Goal: Transaction & Acquisition: Subscribe to service/newsletter

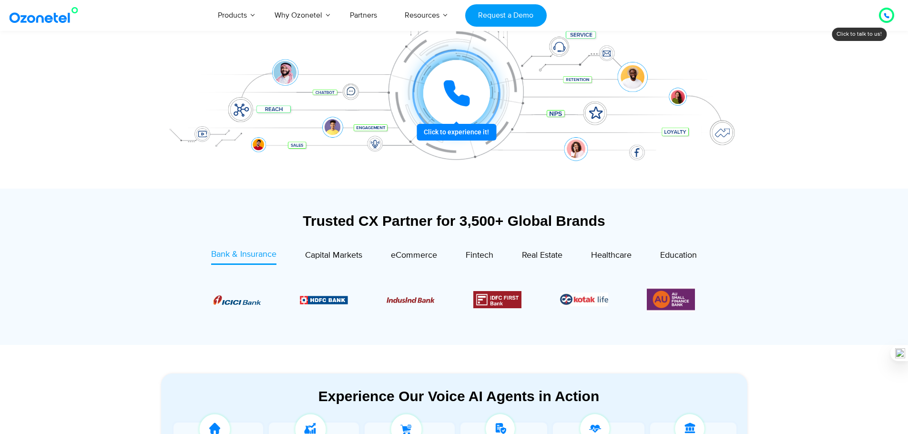
scroll to position [187, 0]
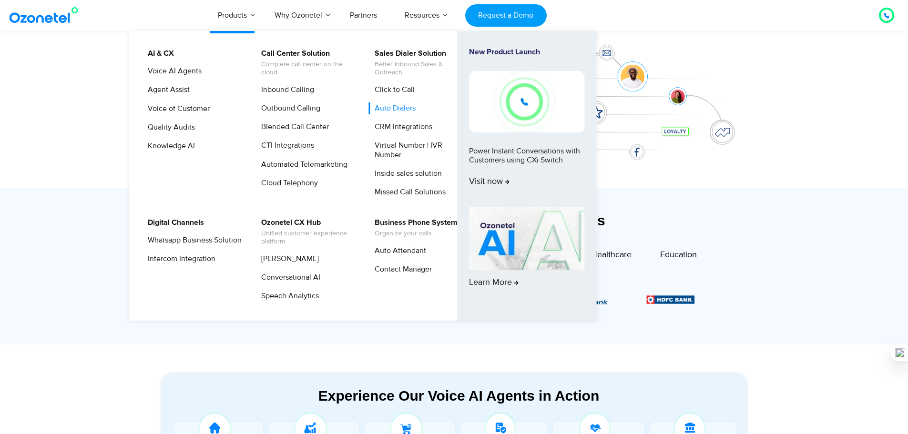
click at [393, 107] on link "Auto Dialers" at bounding box center [393, 109] width 49 height 12
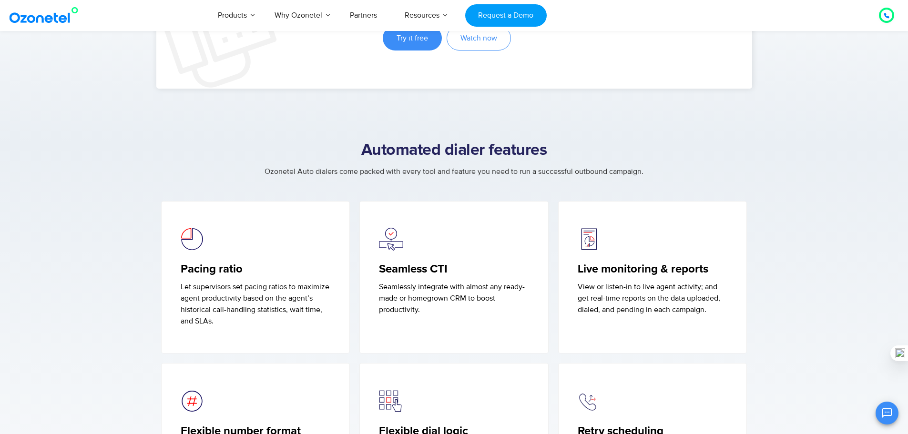
scroll to position [2157, 0]
click at [407, 39] on span "Try it free" at bounding box center [412, 38] width 31 height 8
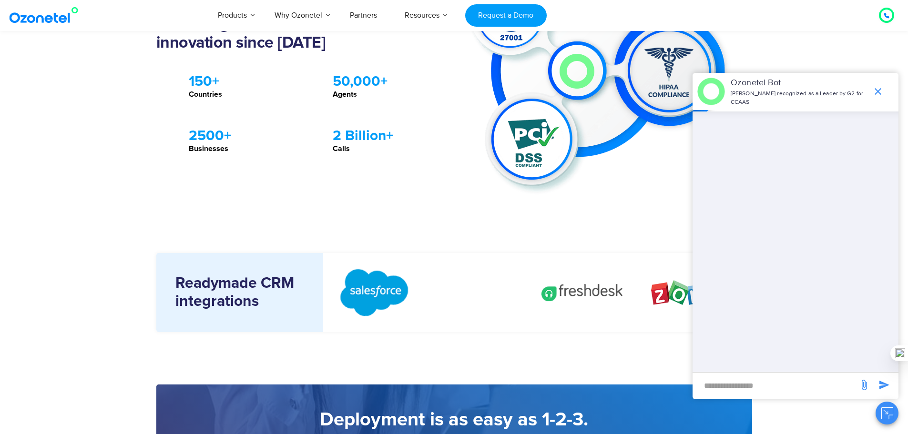
scroll to position [953, 0]
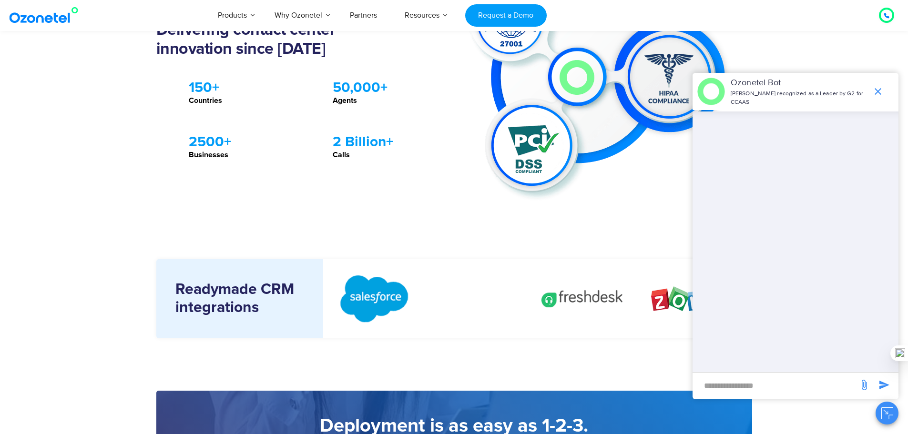
click at [478, 301] on div at bounding box center [479, 298] width 95 height 11
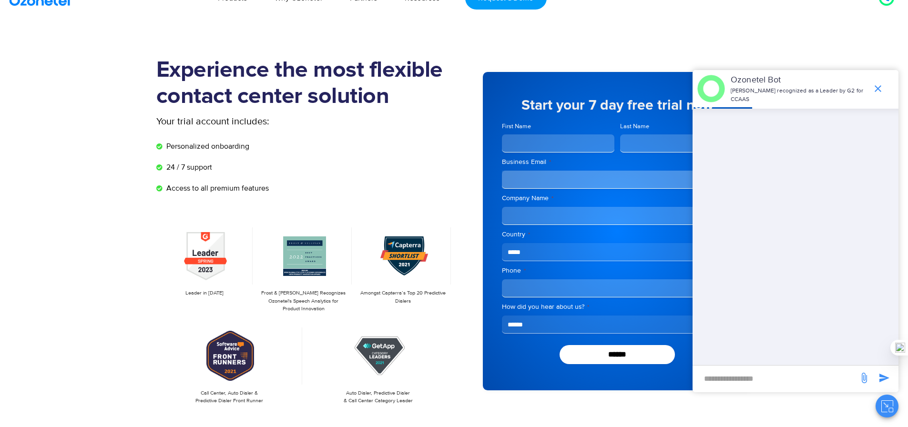
scroll to position [0, 0]
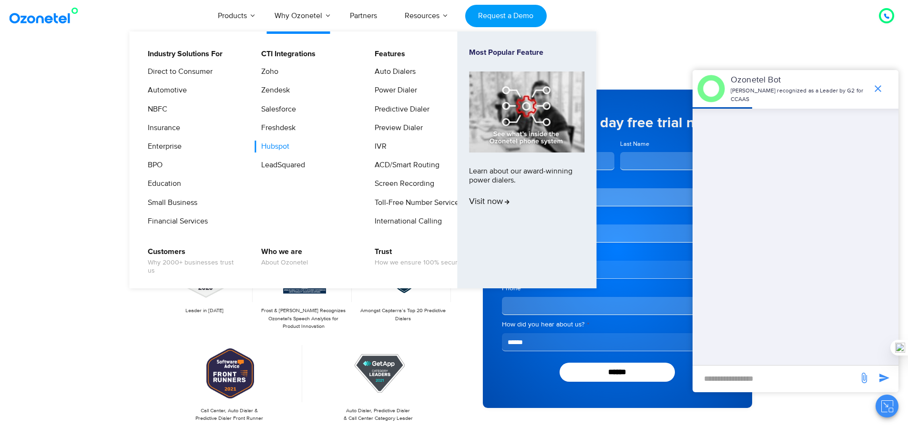
click at [282, 148] on link "Hubspot" at bounding box center [273, 147] width 36 height 12
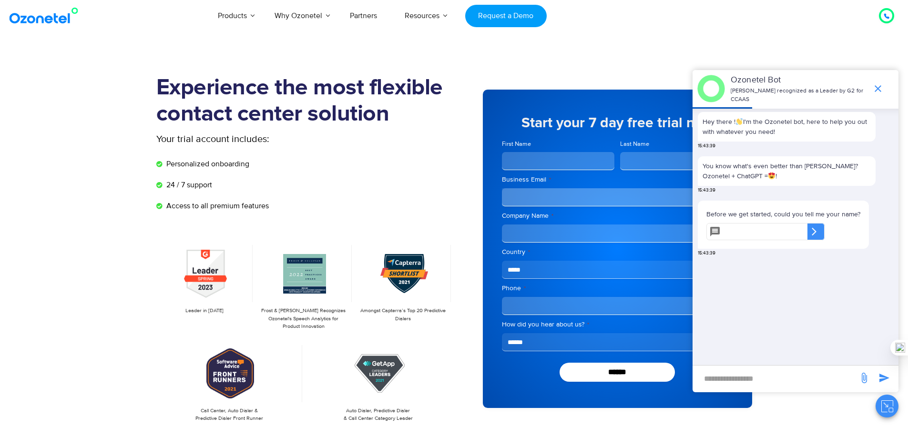
click at [46, 18] on img at bounding box center [45, 15] width 77 height 17
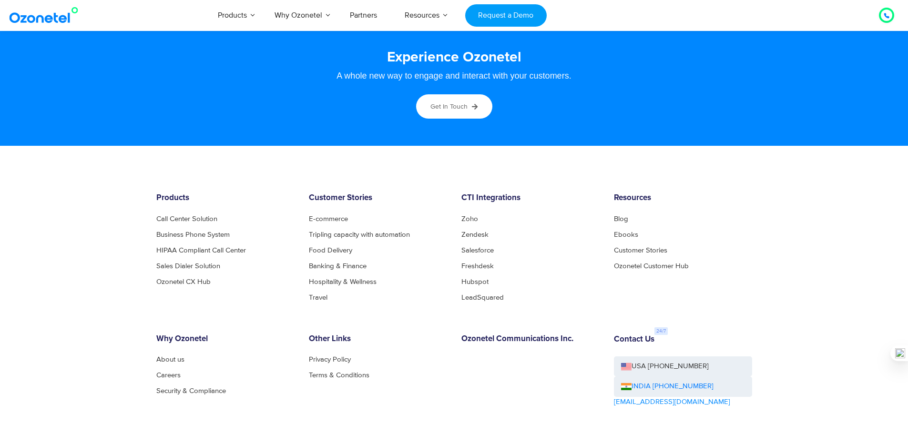
scroll to position [5171, 0]
